Goal: Task Accomplishment & Management: Use online tool/utility

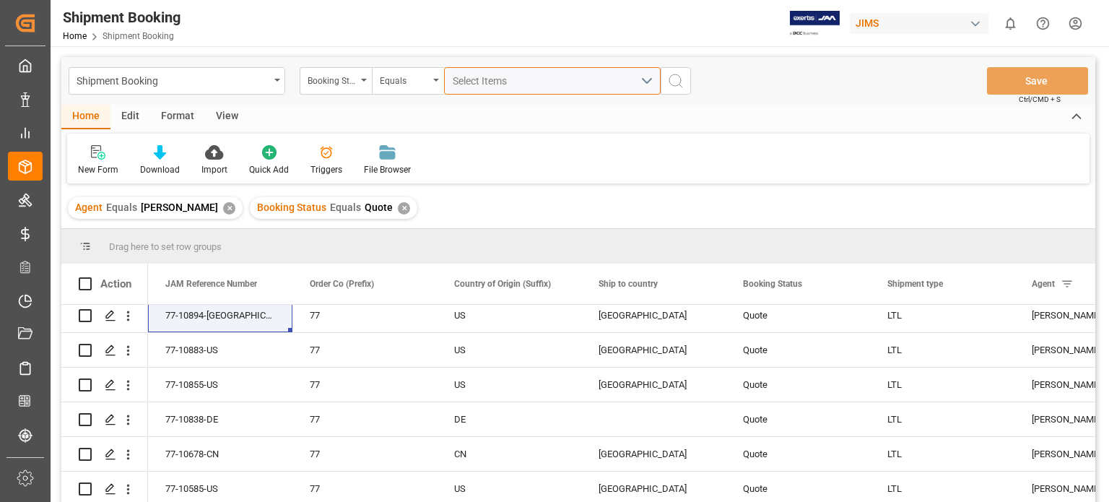
click at [488, 87] on div "Select Items" at bounding box center [547, 81] width 188 height 15
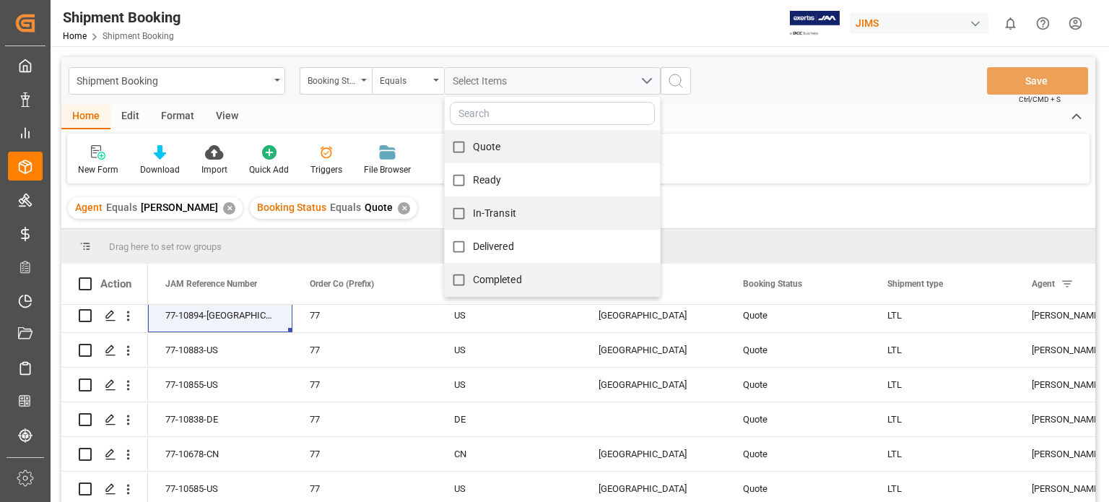
click at [61, 33] on div "Shipment Booking Home Shipment Booking" at bounding box center [122, 23] width 128 height 46
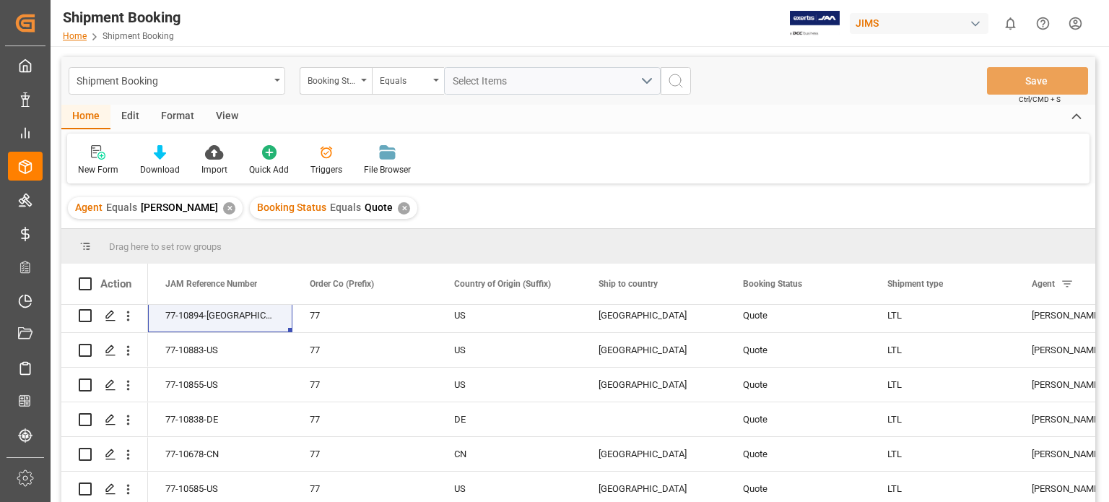
click at [74, 37] on link "Home" at bounding box center [75, 36] width 24 height 10
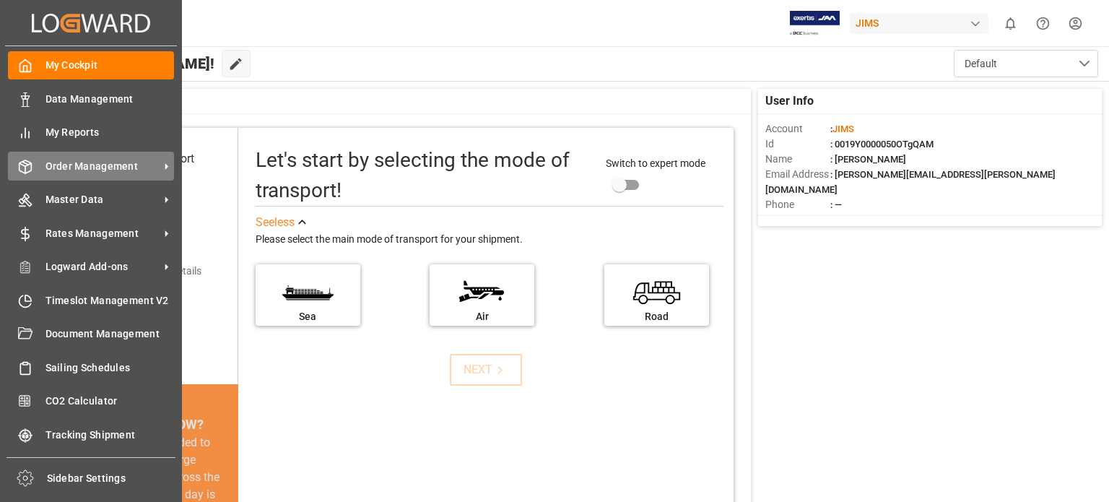
click at [90, 167] on span "Order Management" at bounding box center [102, 166] width 114 height 15
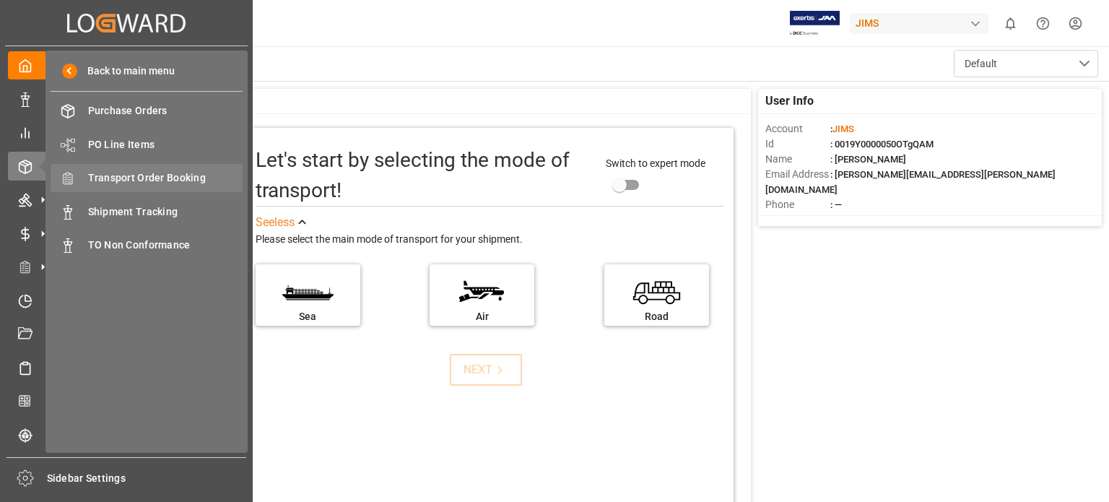
click at [144, 175] on span "Transport Order Booking" at bounding box center [165, 177] width 155 height 15
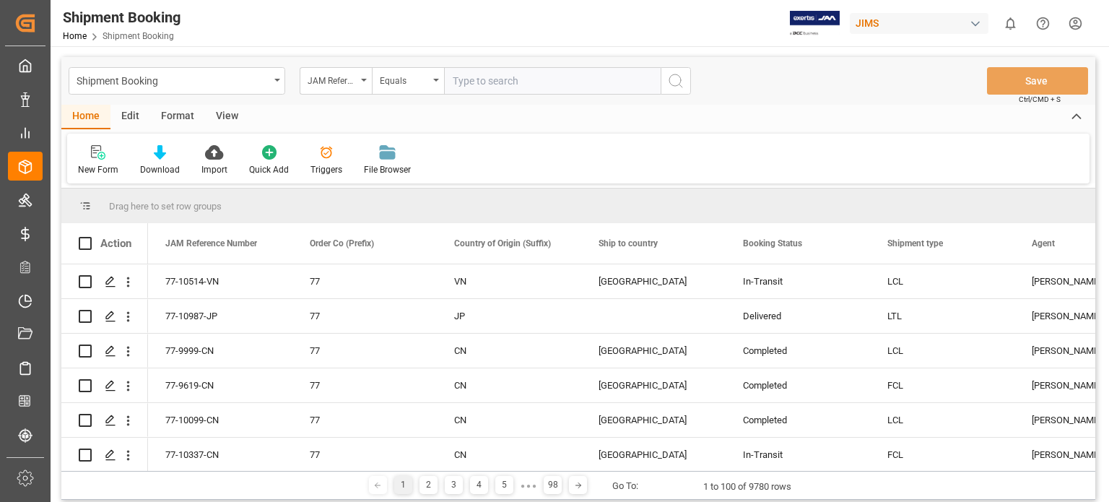
click at [477, 89] on input "text" at bounding box center [552, 80] width 217 height 27
type input "77-10688-us"
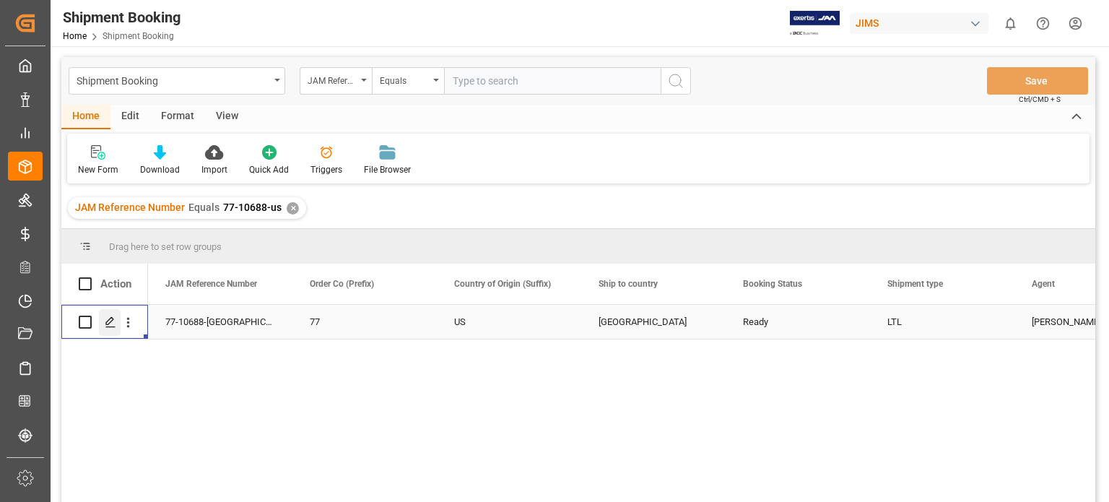
click at [115, 318] on icon "Press SPACE to select this row." at bounding box center [111, 322] width 12 height 12
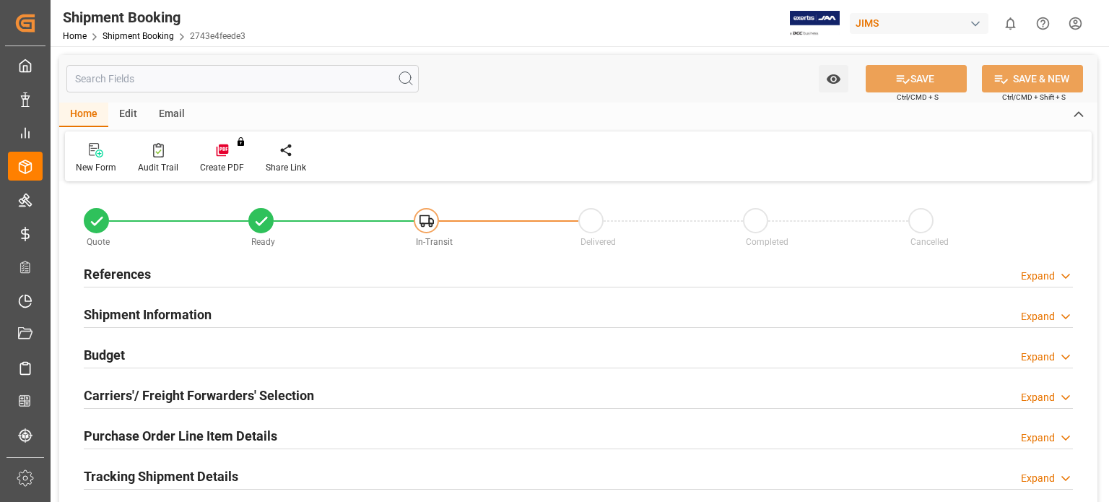
type input "6"
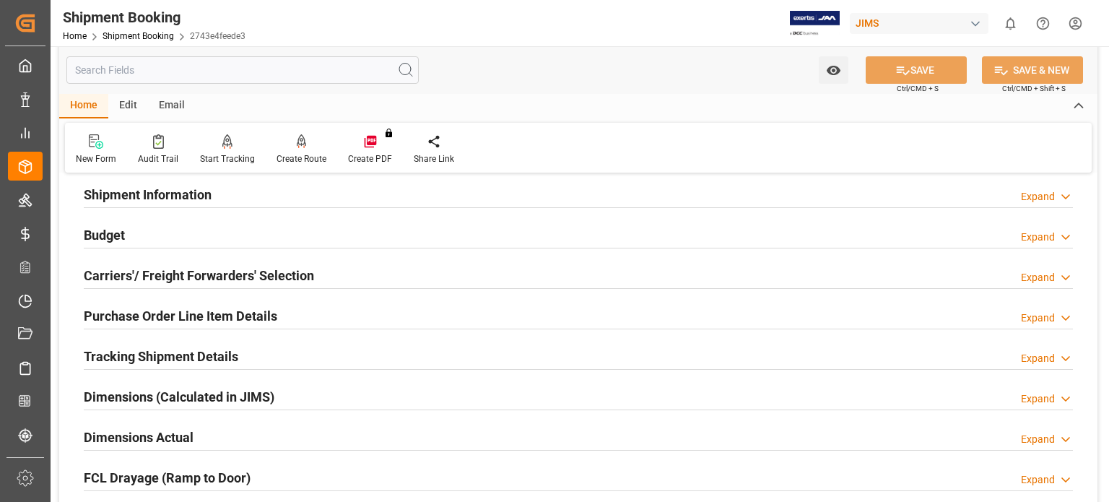
click at [126, 317] on h2 "Purchase Order Line Item Details" at bounding box center [180, 315] width 193 height 19
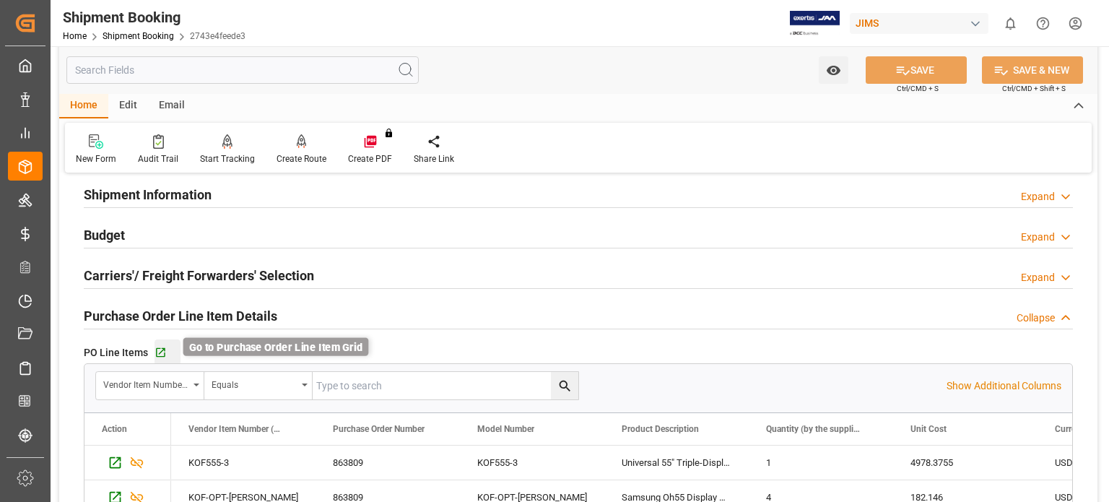
click at [160, 352] on icon "button" at bounding box center [160, 352] width 12 height 12
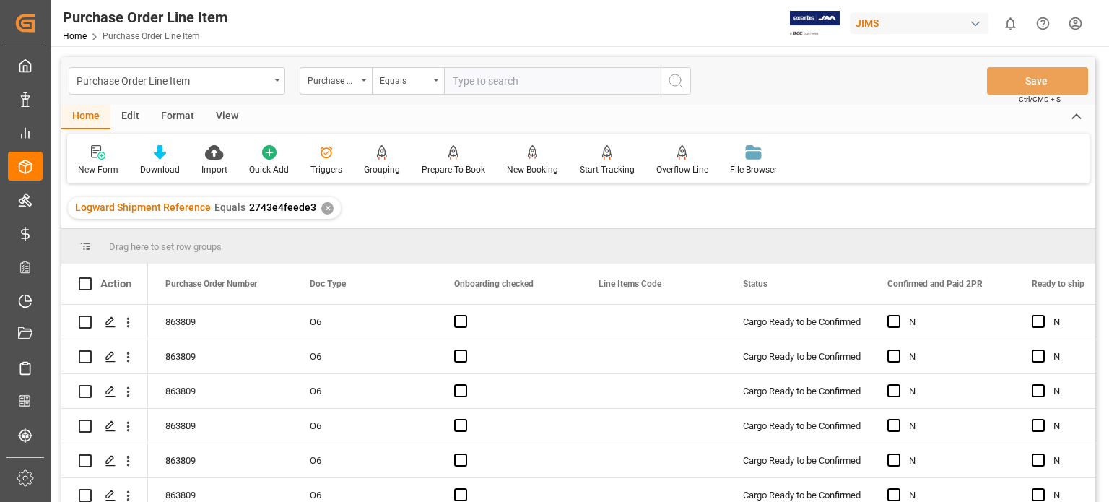
click at [219, 113] on div "View" at bounding box center [227, 117] width 44 height 25
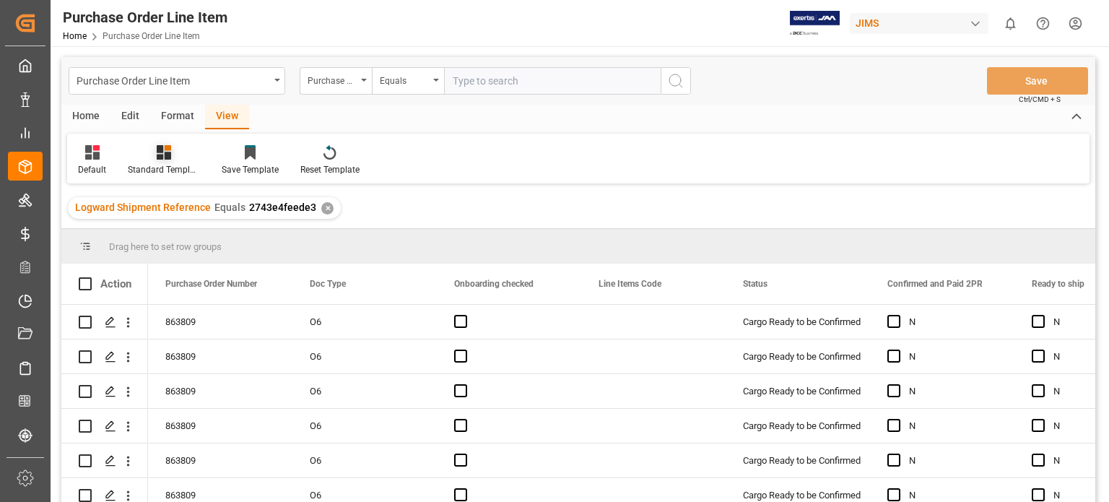
click at [168, 167] on div "Standard Templates" at bounding box center [164, 169] width 72 height 13
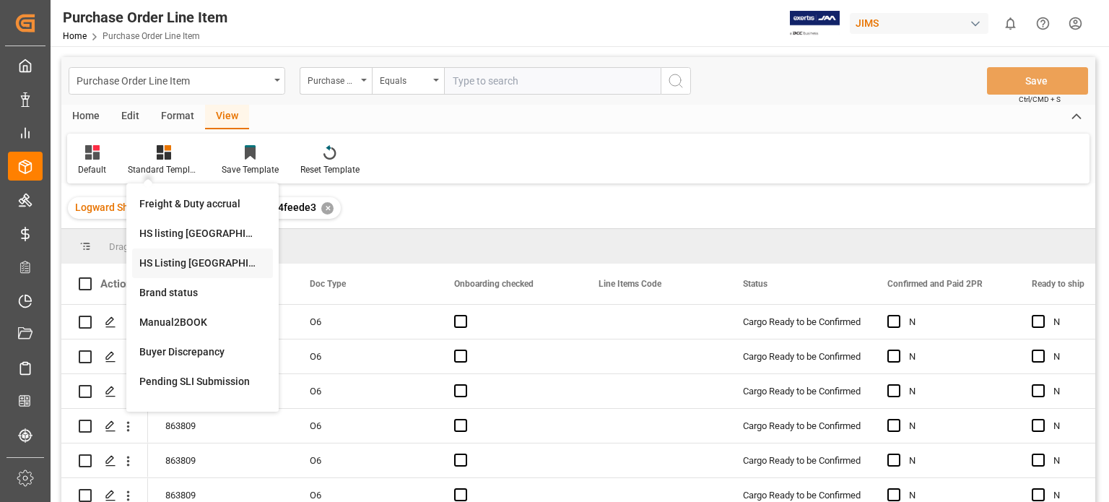
click at [191, 263] on div "HS Listing [GEOGRAPHIC_DATA]" at bounding box center [202, 263] width 126 height 15
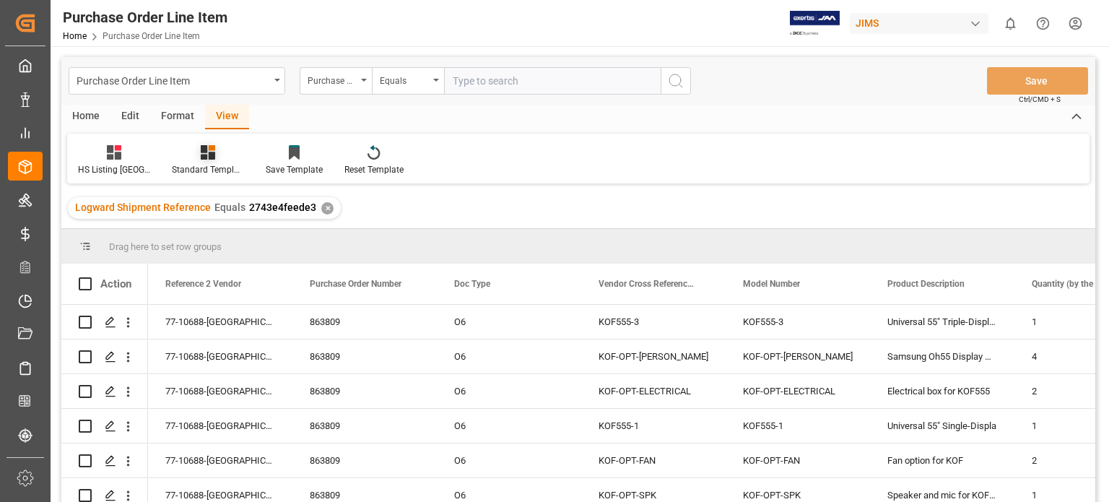
click at [208, 153] on icon at bounding box center [208, 152] width 14 height 14
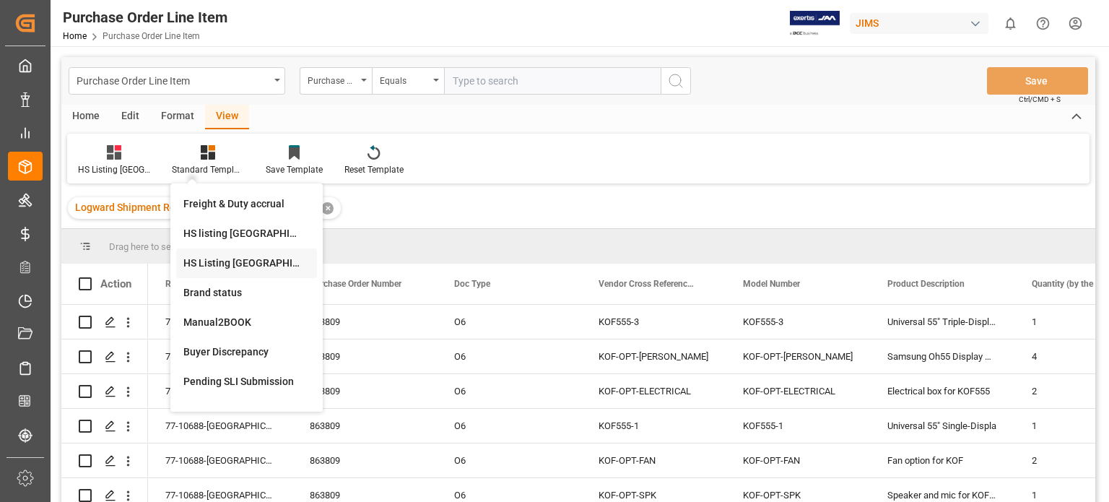
click at [213, 258] on div "HS Listing [GEOGRAPHIC_DATA]" at bounding box center [246, 263] width 126 height 15
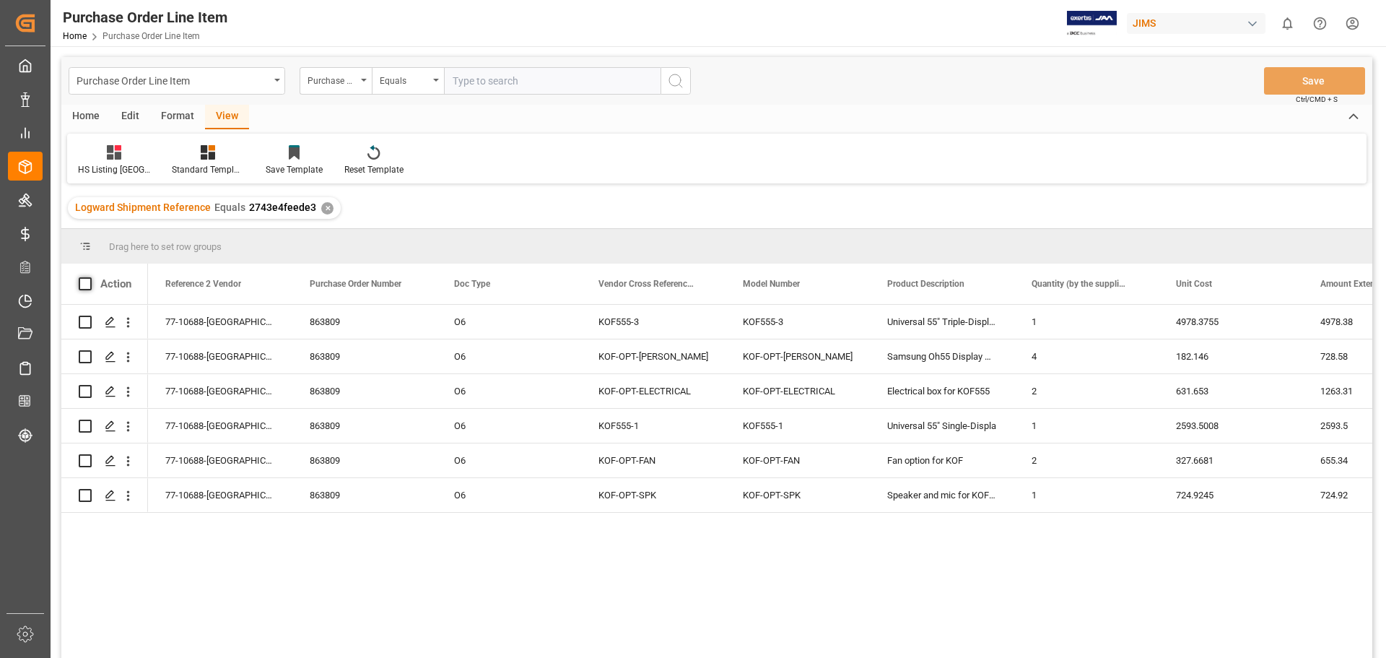
click at [85, 285] on span at bounding box center [85, 283] width 13 height 13
click at [90, 277] on input "checkbox" at bounding box center [90, 277] width 0 height 0
checkbox input "true"
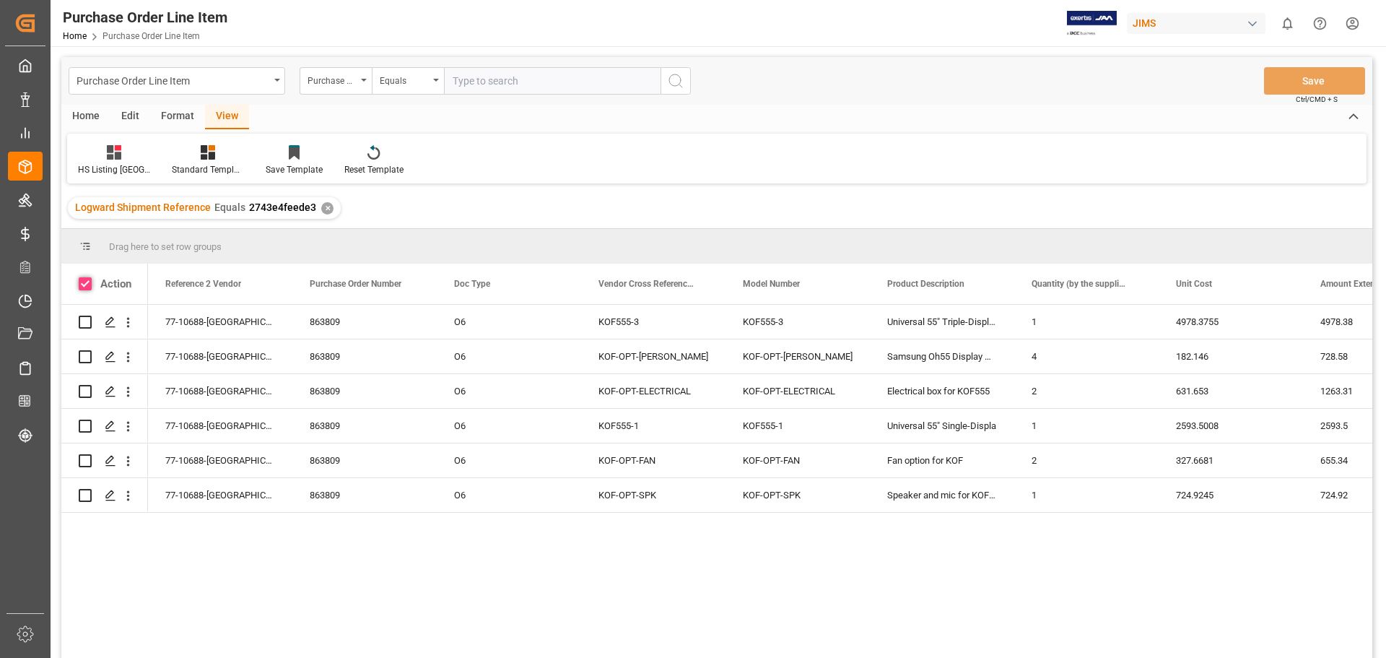
checkbox input "true"
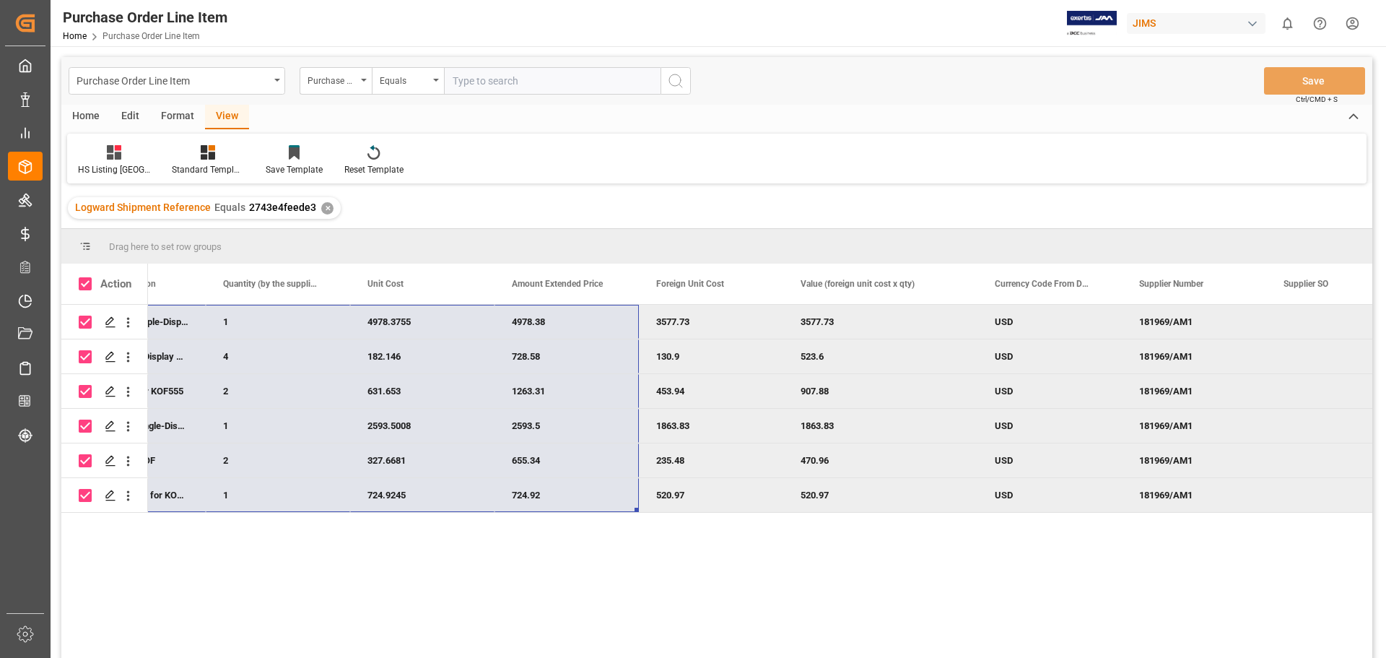
scroll to position [0, 866]
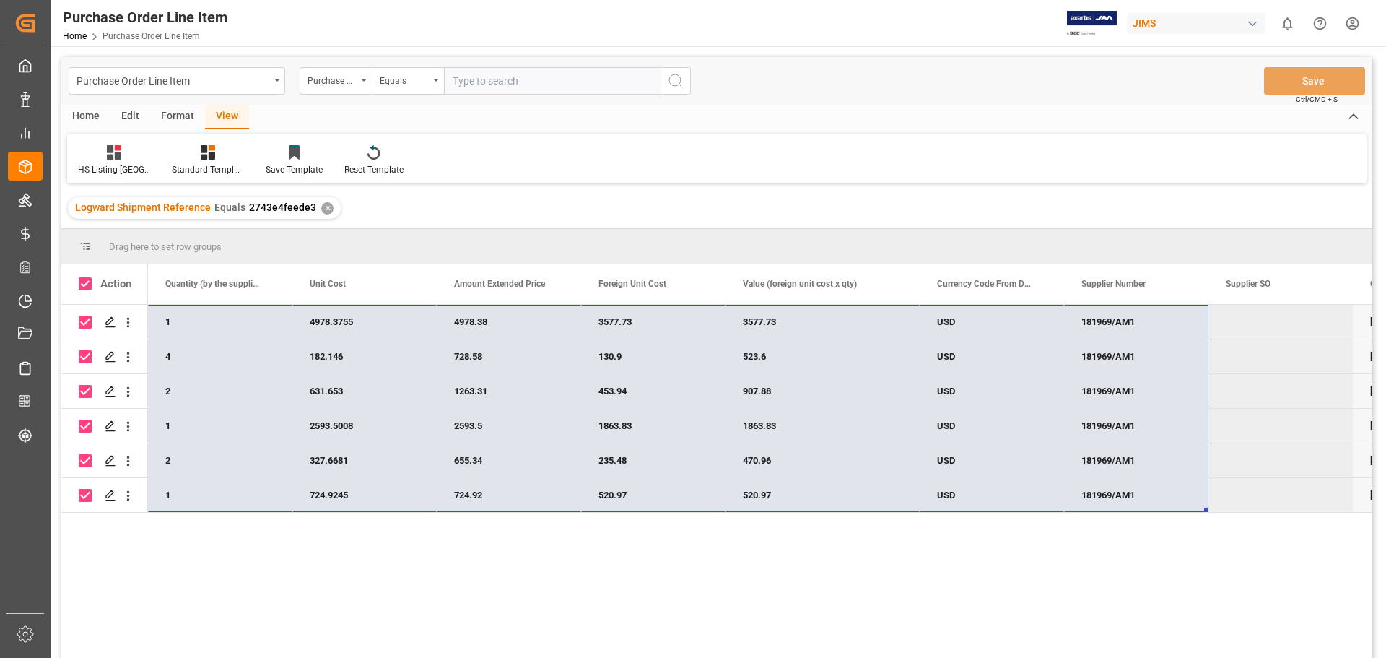
drag, startPoint x: 157, startPoint y: 318, endPoint x: 1073, endPoint y: 490, distance: 931.4
click at [1073, 490] on div "77-10688-US KOF555-3 Universal 55" Triple-Display 1 4978.3755 4978.38 3577.73 3…" at bounding box center [462, 409] width 2360 height 208
